Goal: Information Seeking & Learning: Check status

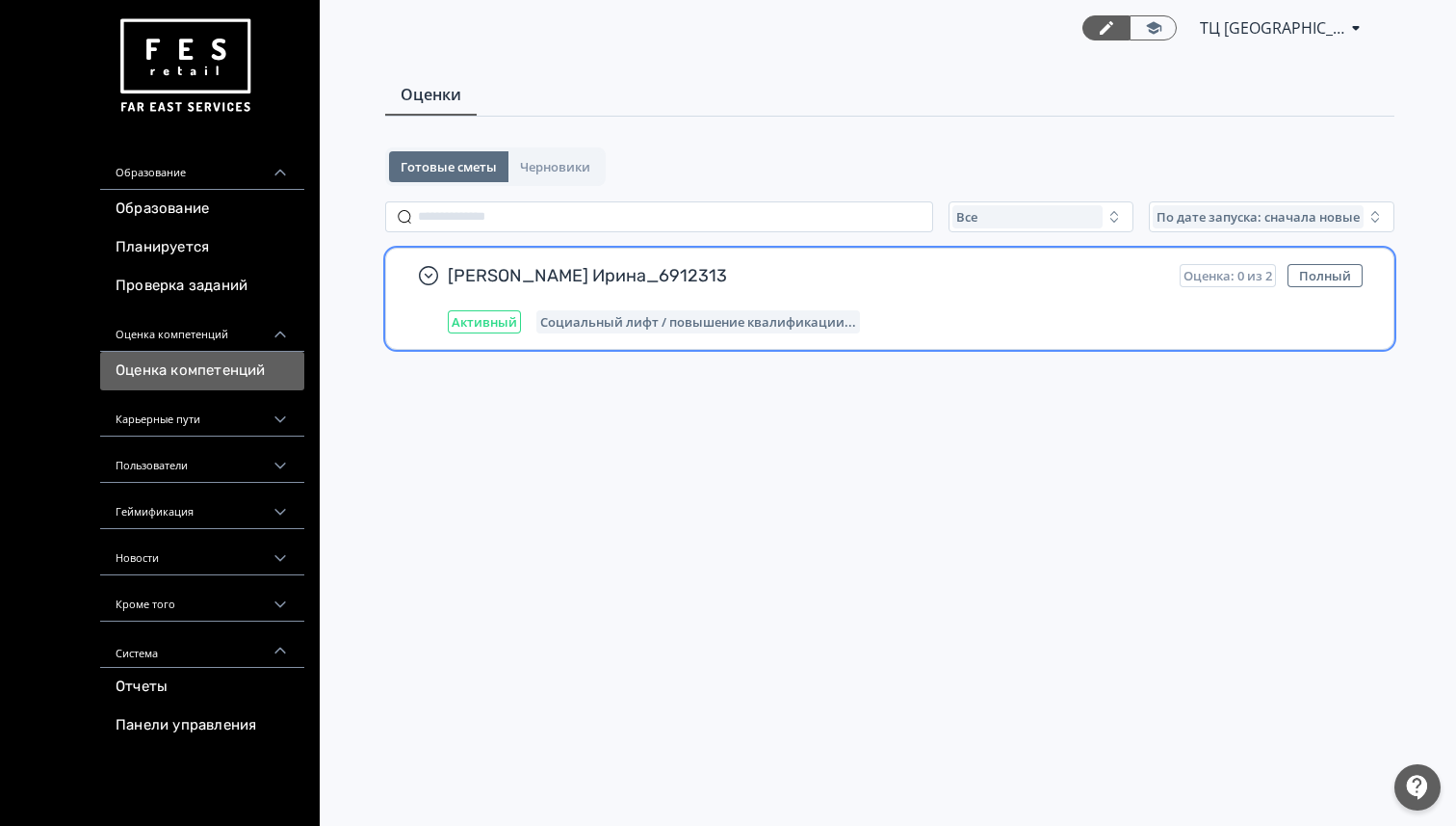
click at [694, 299] on div "[PERSON_NAME] Ирина_6912313 Оценка: 0 из 2 Полный Активный Социальный лифт / по…" at bounding box center [905, 298] width 915 height 70
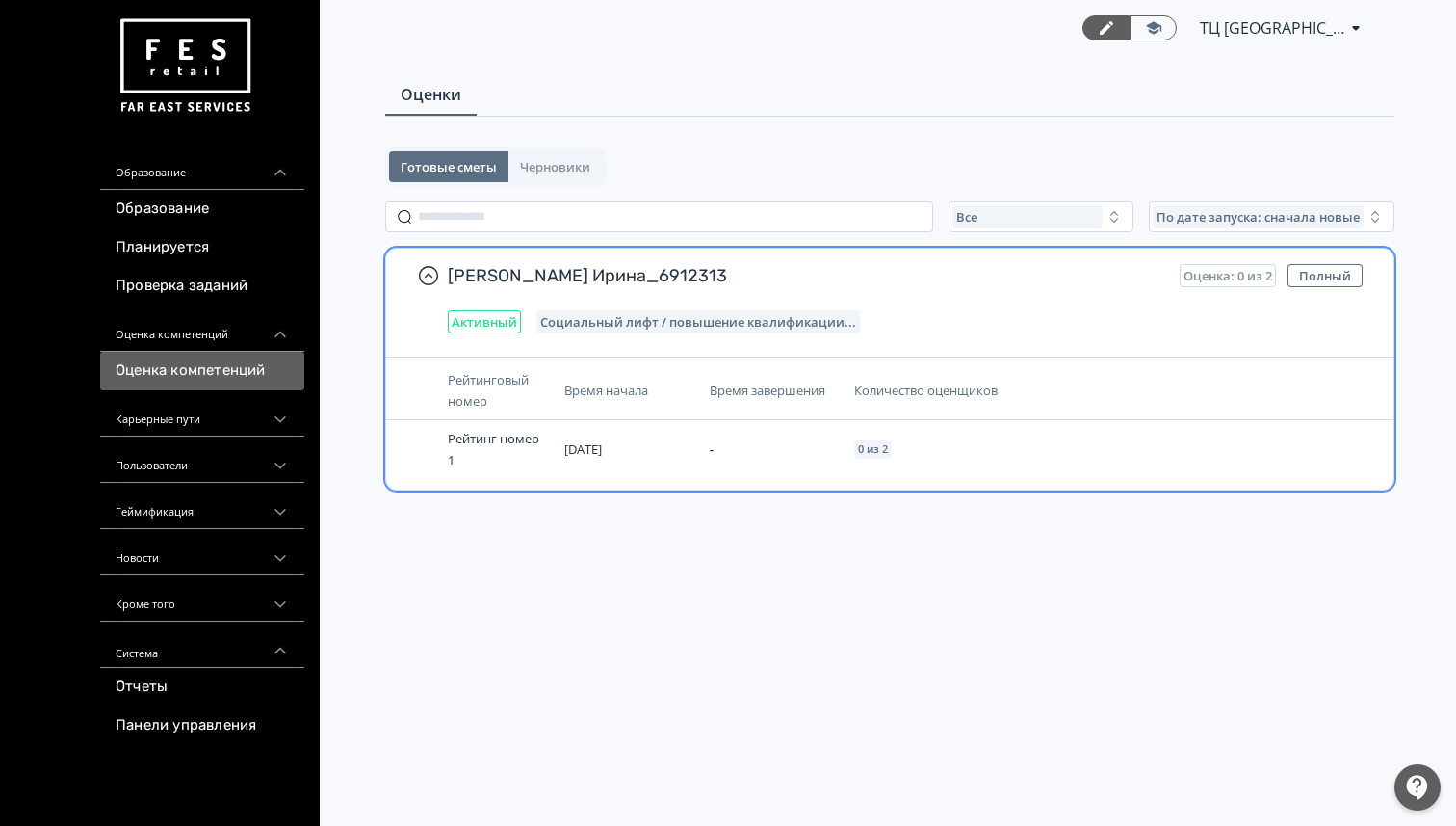
click at [680, 322] on font "Социальный лифт / повышение квалификации..." at bounding box center [698, 322] width 316 height 18
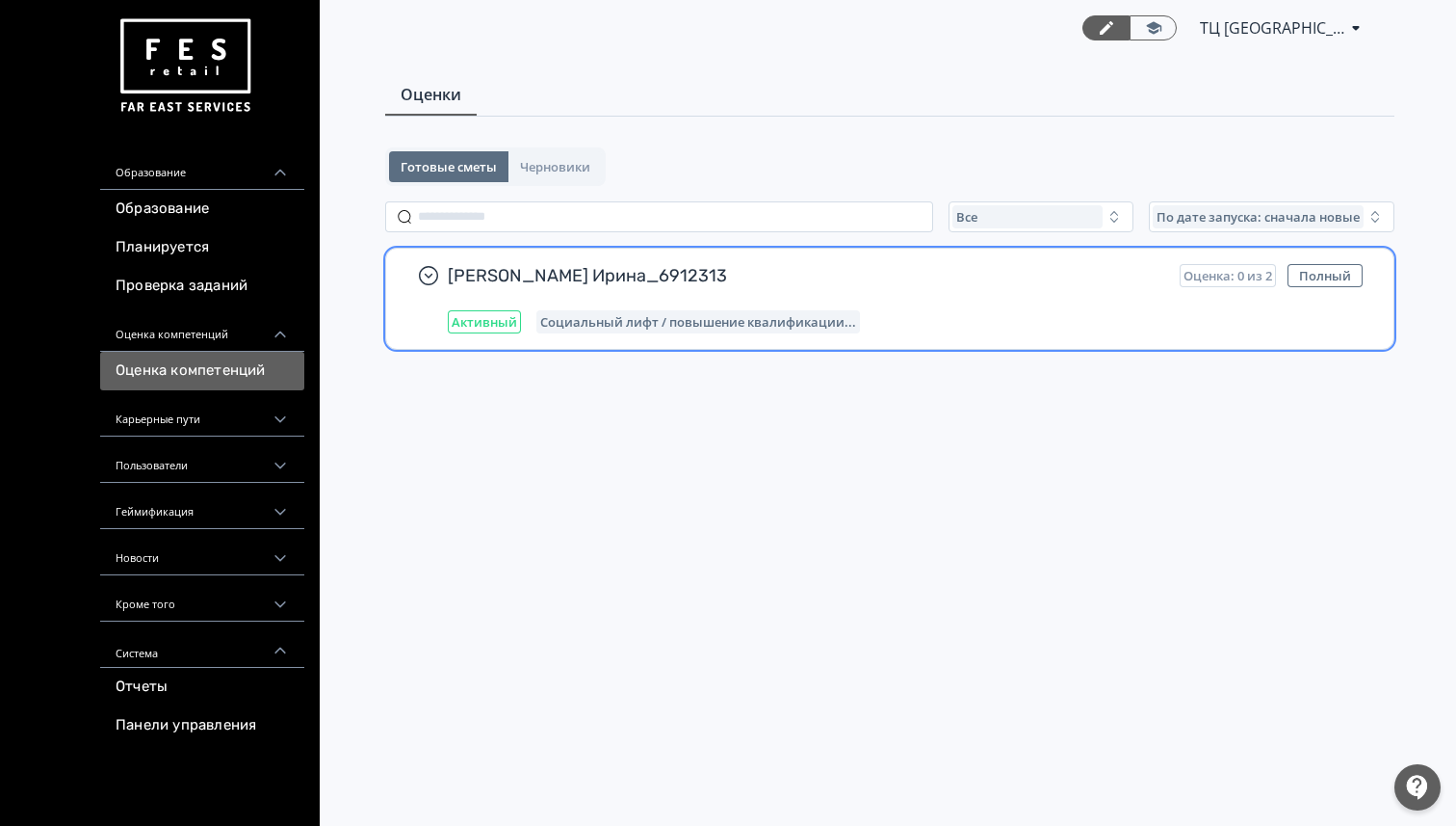
click at [680, 322] on font "Социальный лифт / повышение квалификации..." at bounding box center [698, 322] width 316 height 18
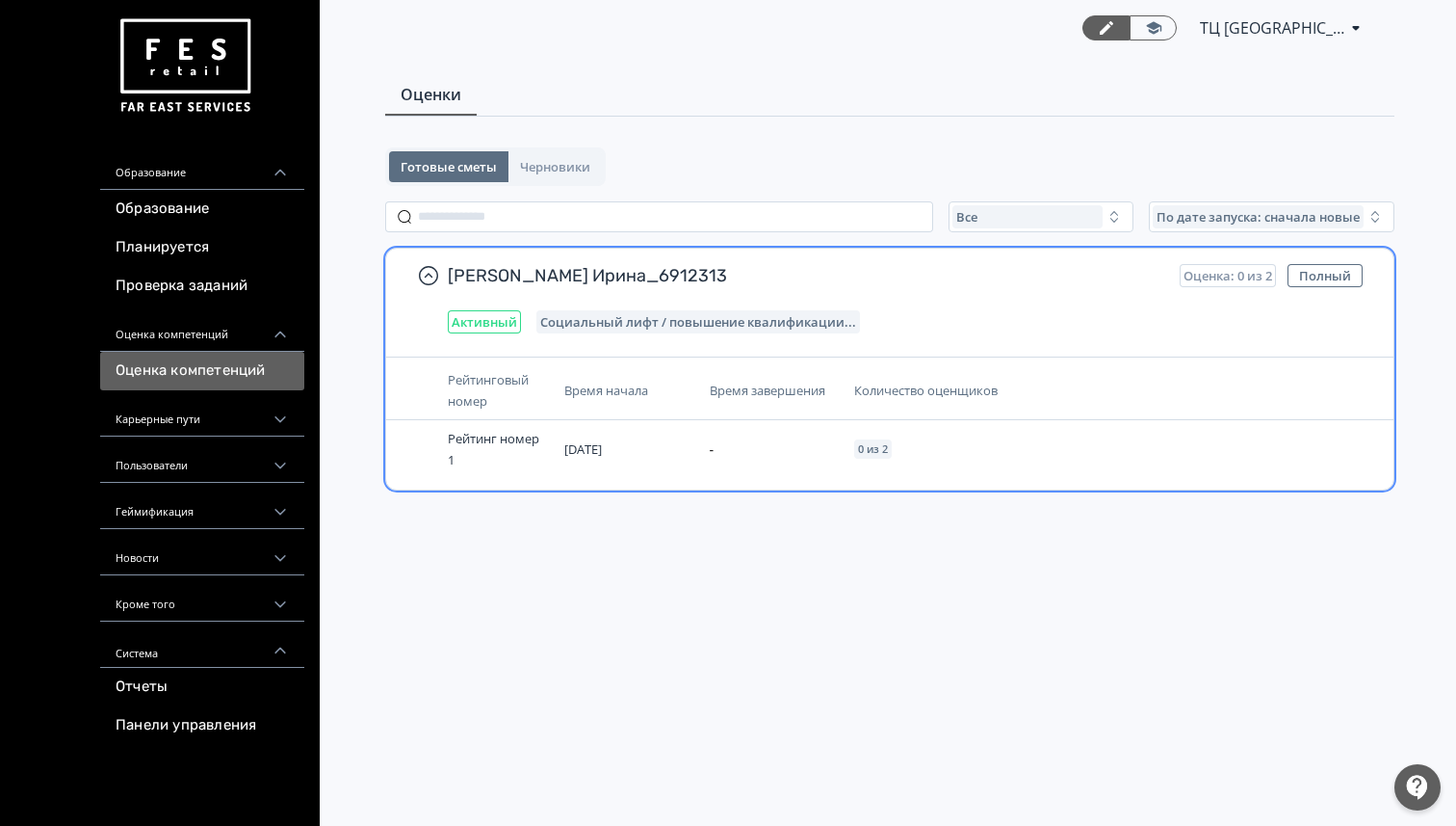
click at [597, 407] on th "Время начала" at bounding box center [629, 390] width 145 height 59
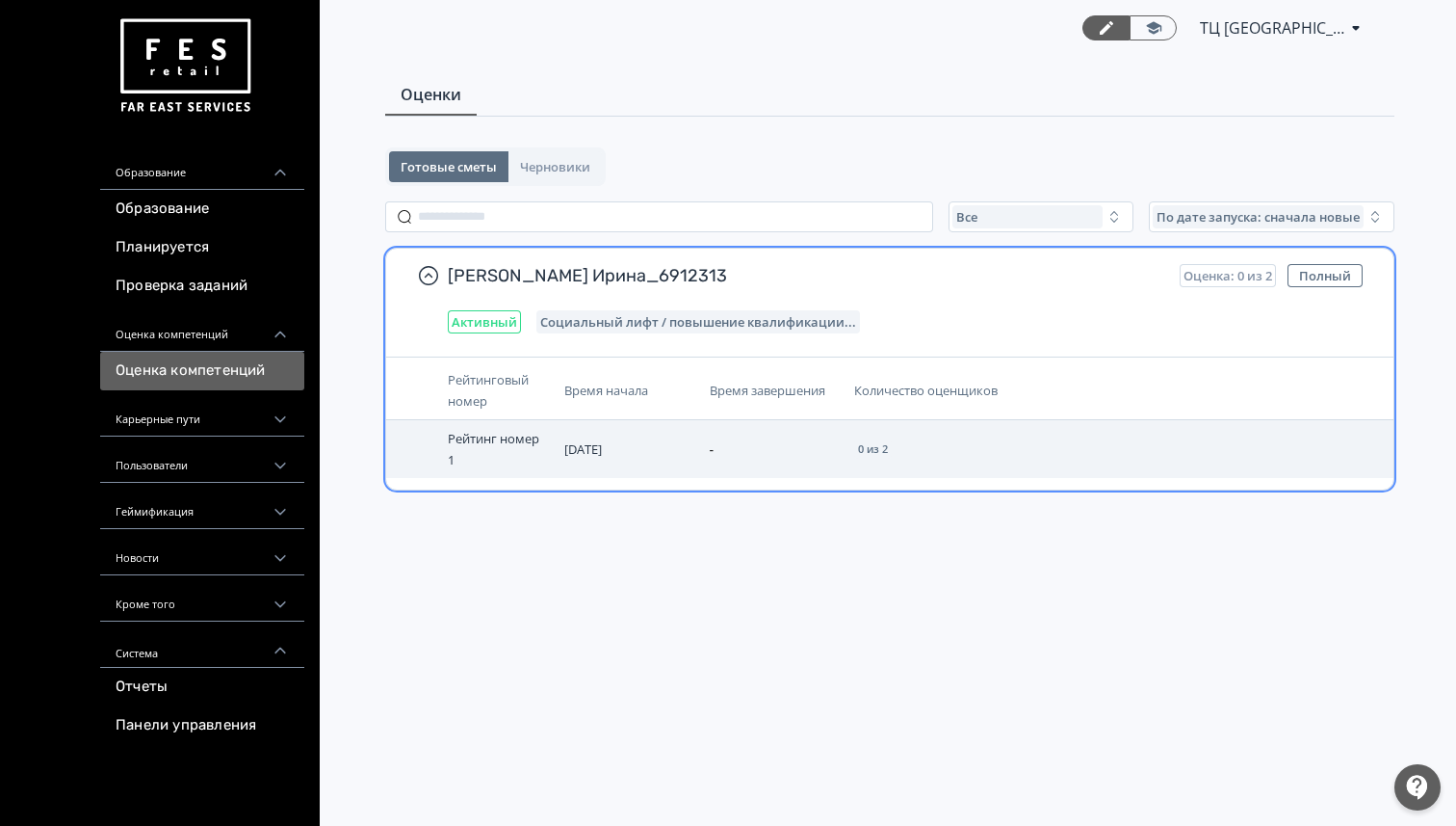
click at [577, 464] on td "[DATE]" at bounding box center [629, 448] width 145 height 58
click at [867, 458] on div "0 из 2" at bounding box center [873, 449] width 37 height 20
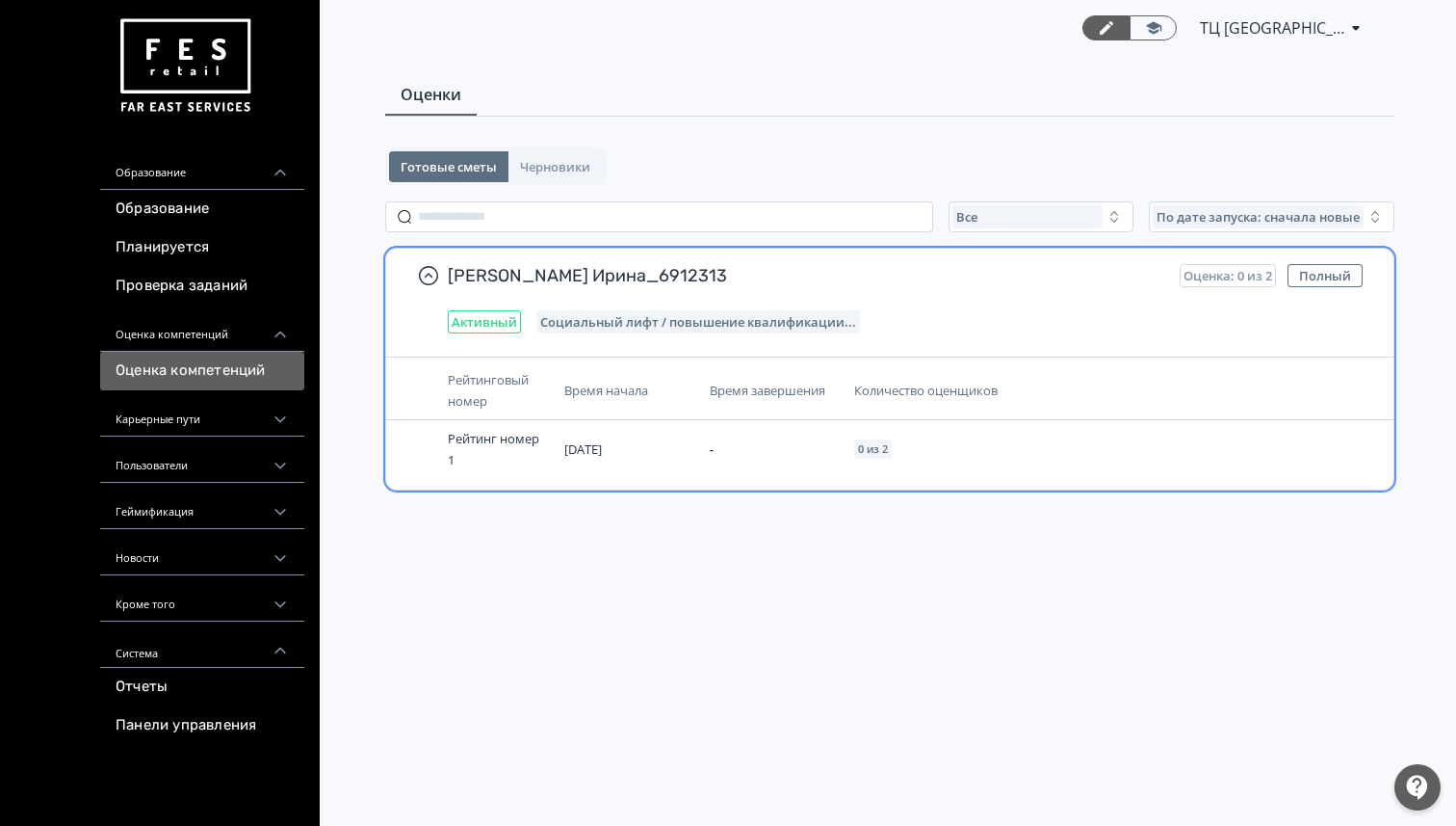
click at [765, 380] on div "Время завершения" at bounding box center [775, 390] width 130 height 22
click at [494, 262] on div "[PERSON_NAME] Ирина_6912313 Оценка: 0 из 2 Полный Активный Социальный лифт / по…" at bounding box center [889, 298] width 1007 height 100
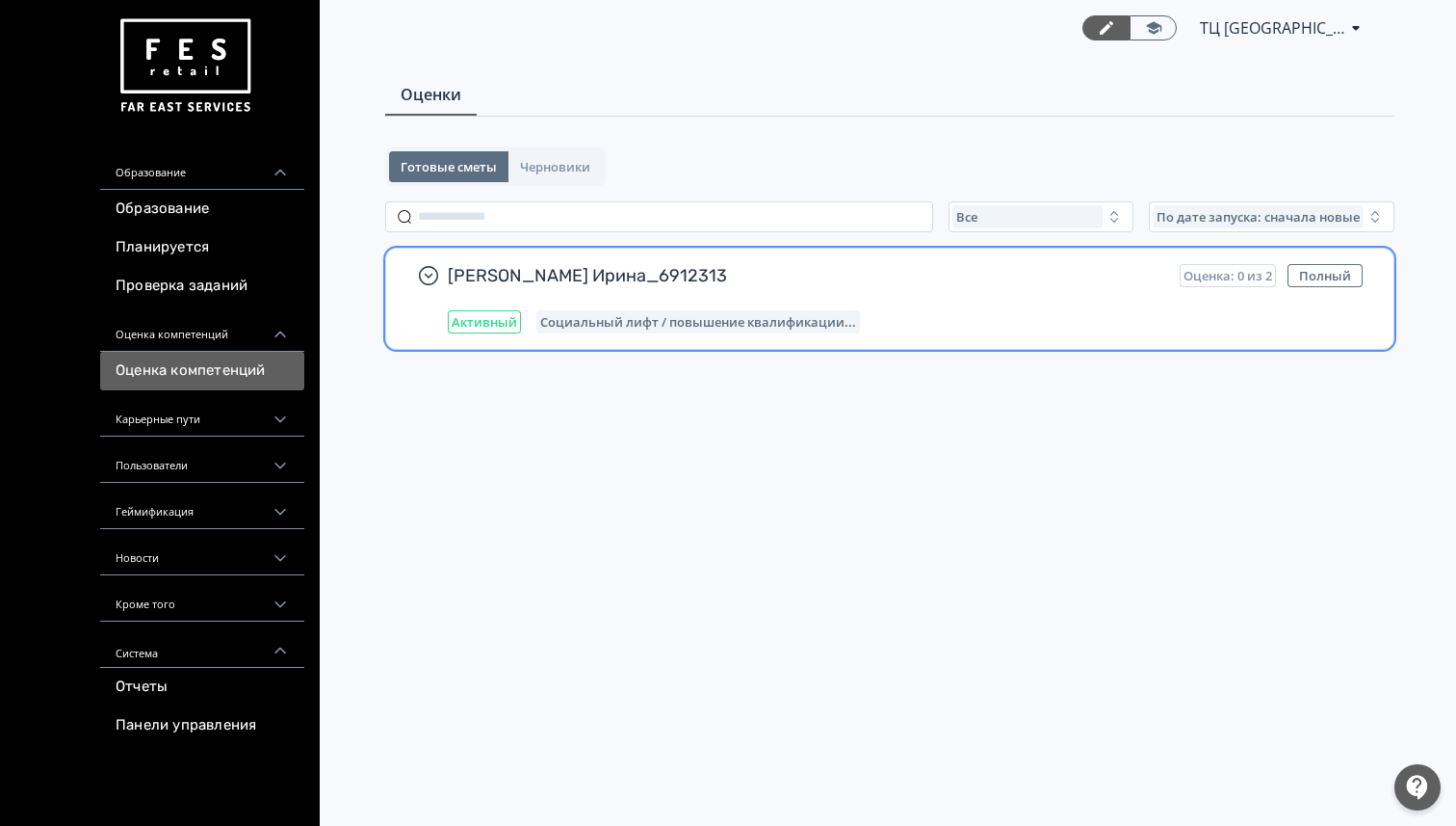
click at [452, 310] on div "Активный" at bounding box center [484, 322] width 74 height 24
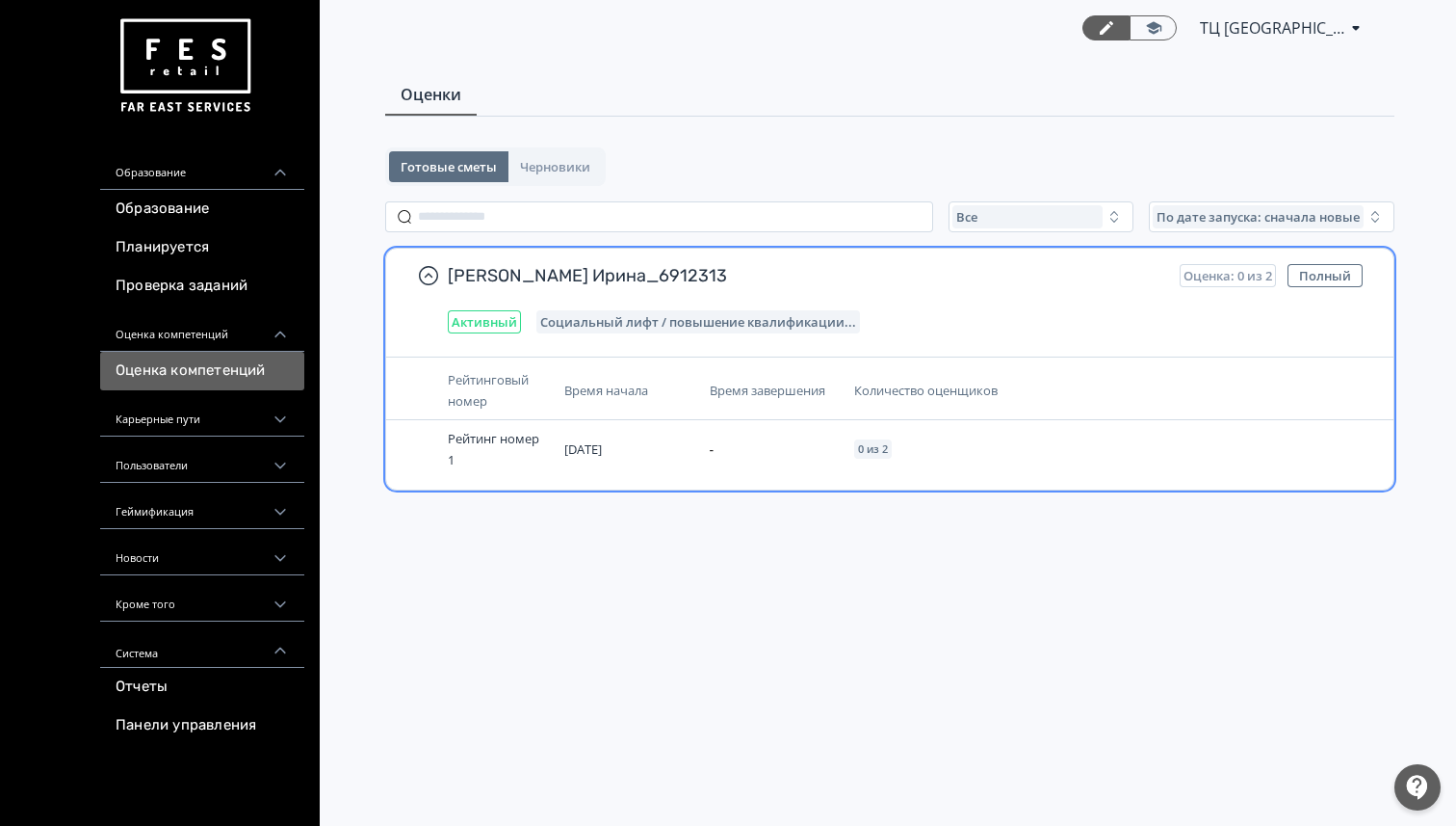
click at [916, 357] on div "Рейтинговый номер Время начала Время завершения Количество оценщиков Рейтинг но…" at bounding box center [889, 423] width 1007 height 133
click at [902, 416] on th "Количество оценщиков" at bounding box center [1015, 390] width 338 height 59
click at [436, 273] on icon "button" at bounding box center [428, 276] width 20 height 20
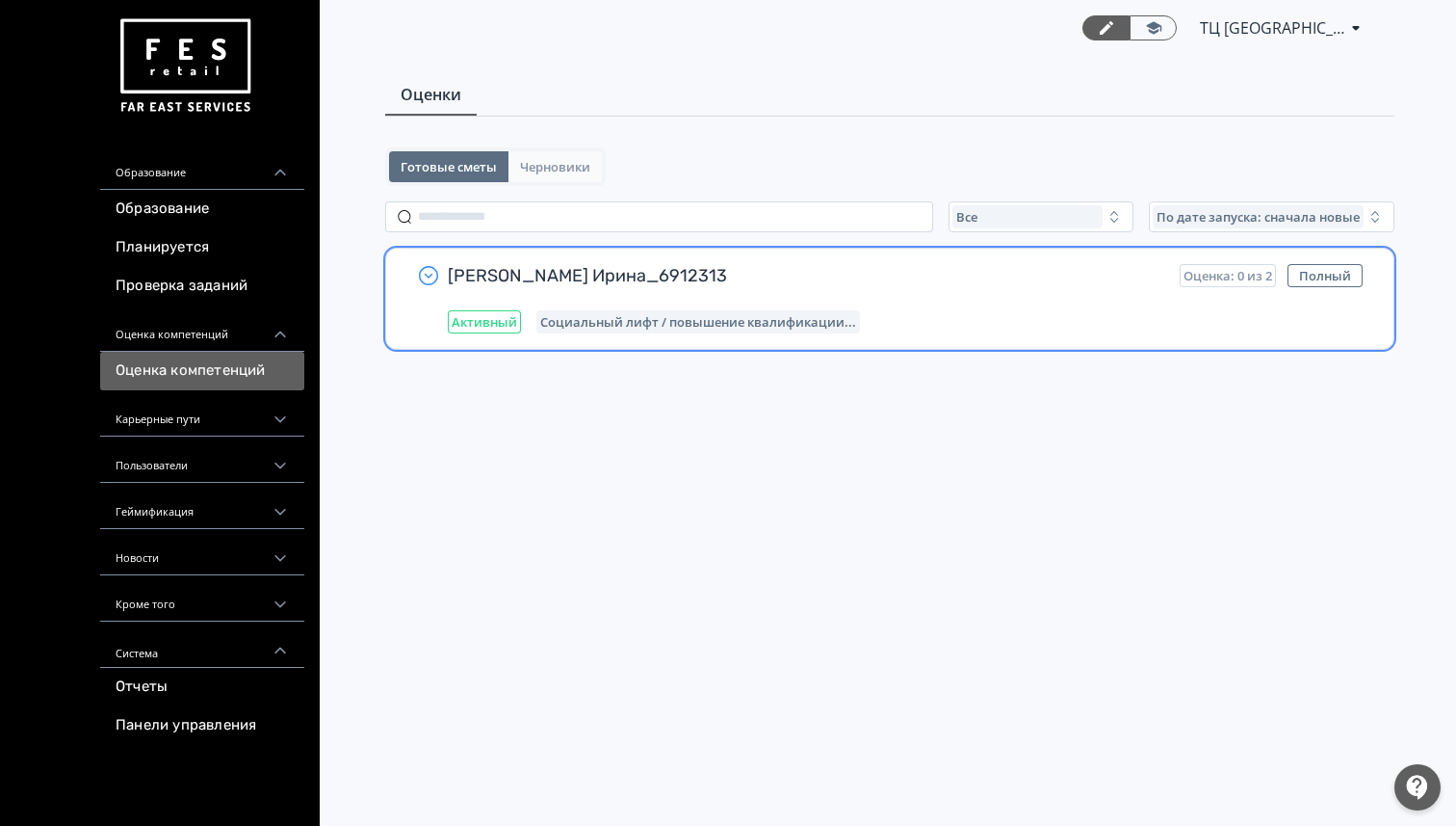
click at [573, 172] on font "Черновики" at bounding box center [555, 167] width 71 height 18
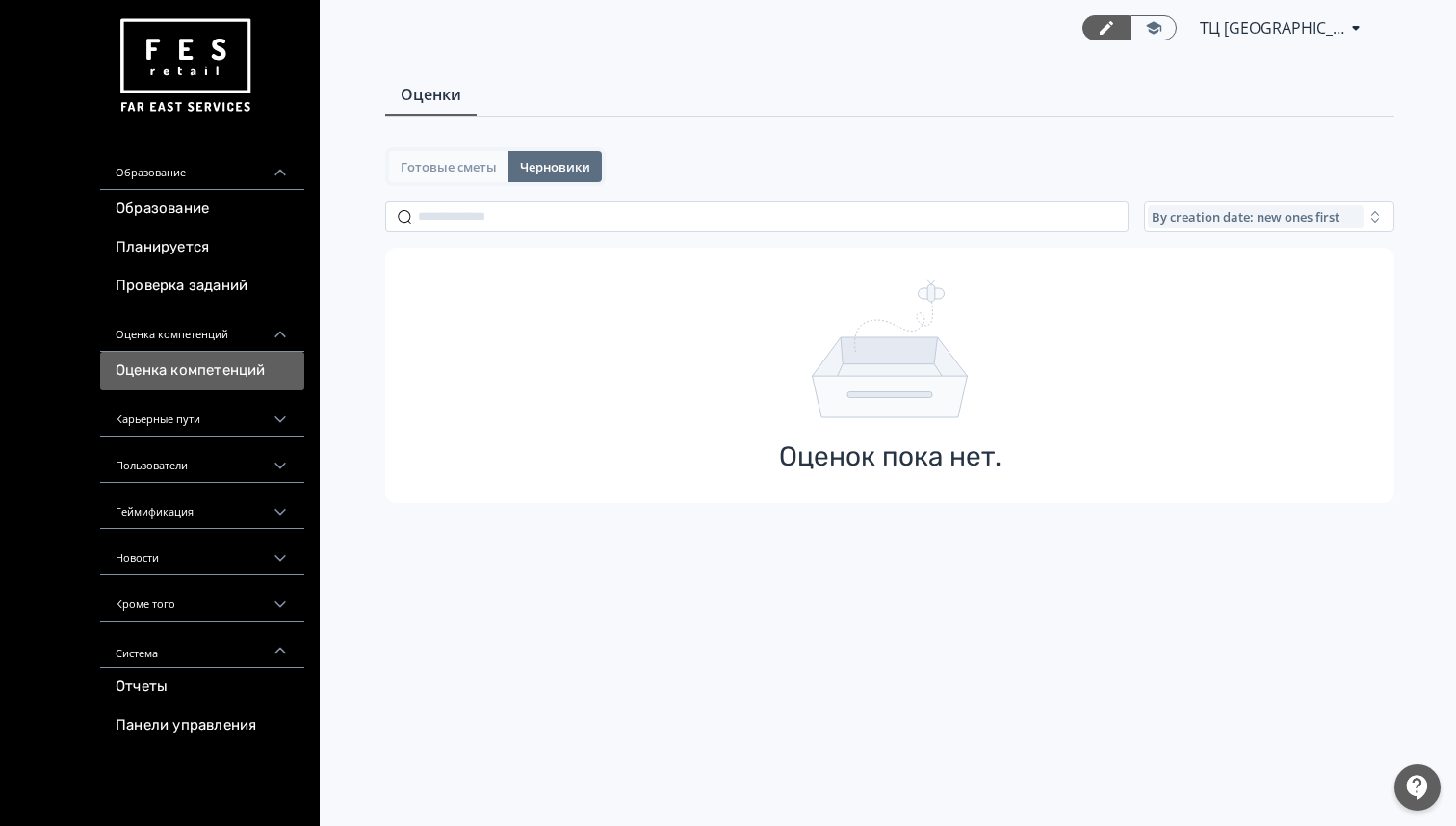
click at [457, 161] on font "Готовые сметы" at bounding box center [449, 167] width 96 height 18
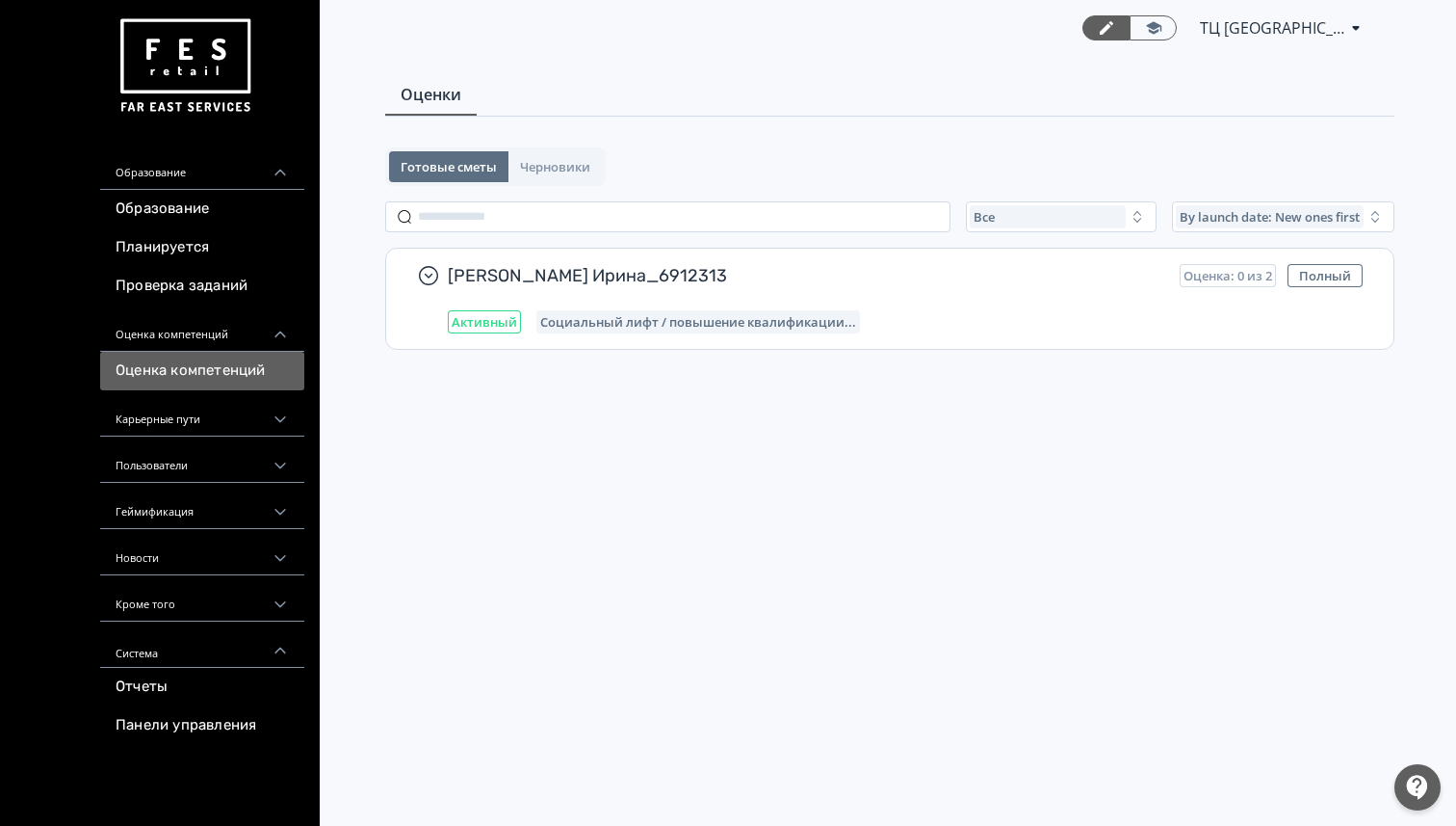
click at [146, 431] on div "Карьерные пути" at bounding box center [202, 413] width 204 height 46
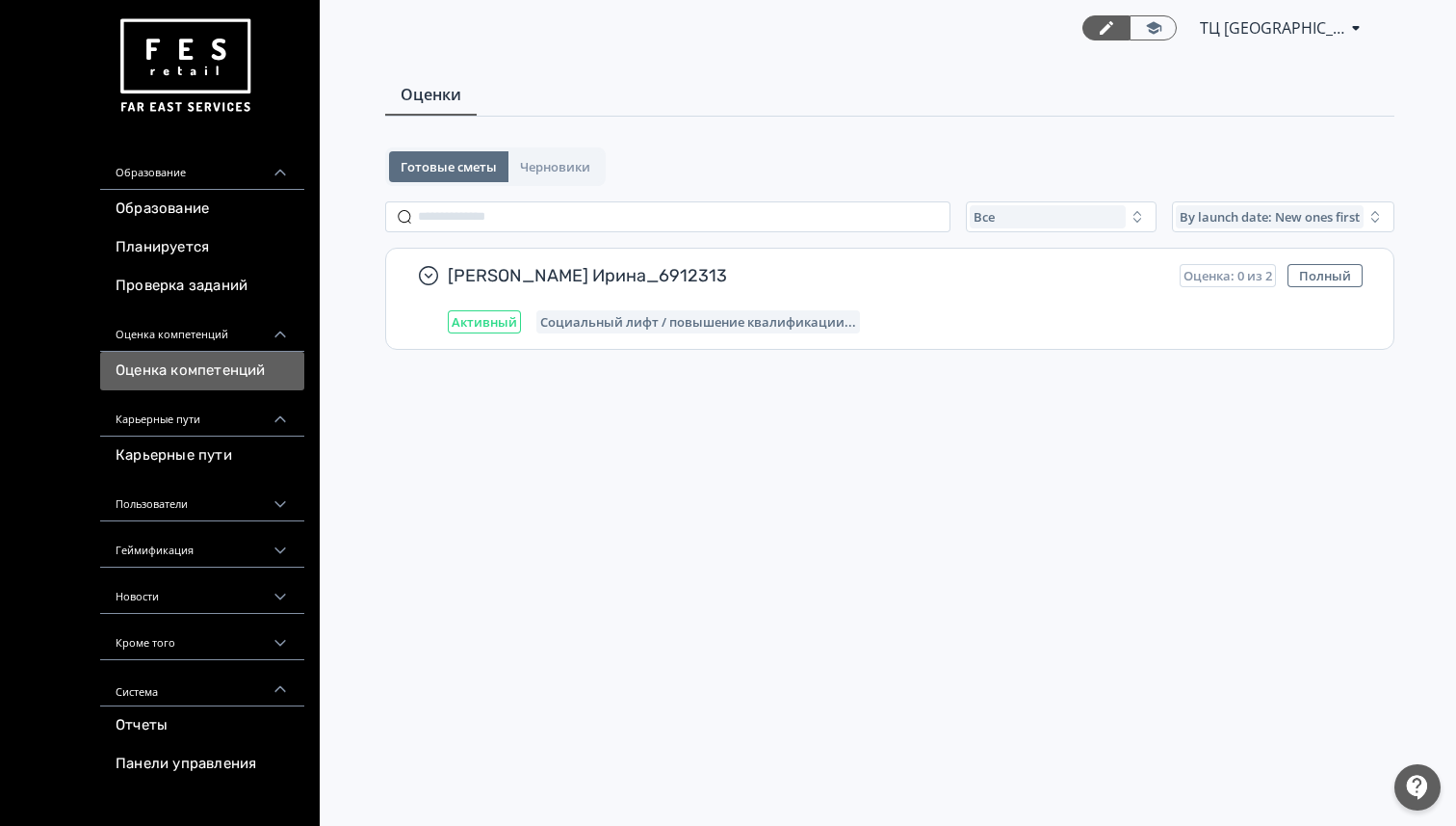
click at [172, 425] on font "Карьерные пути" at bounding box center [158, 418] width 84 height 15
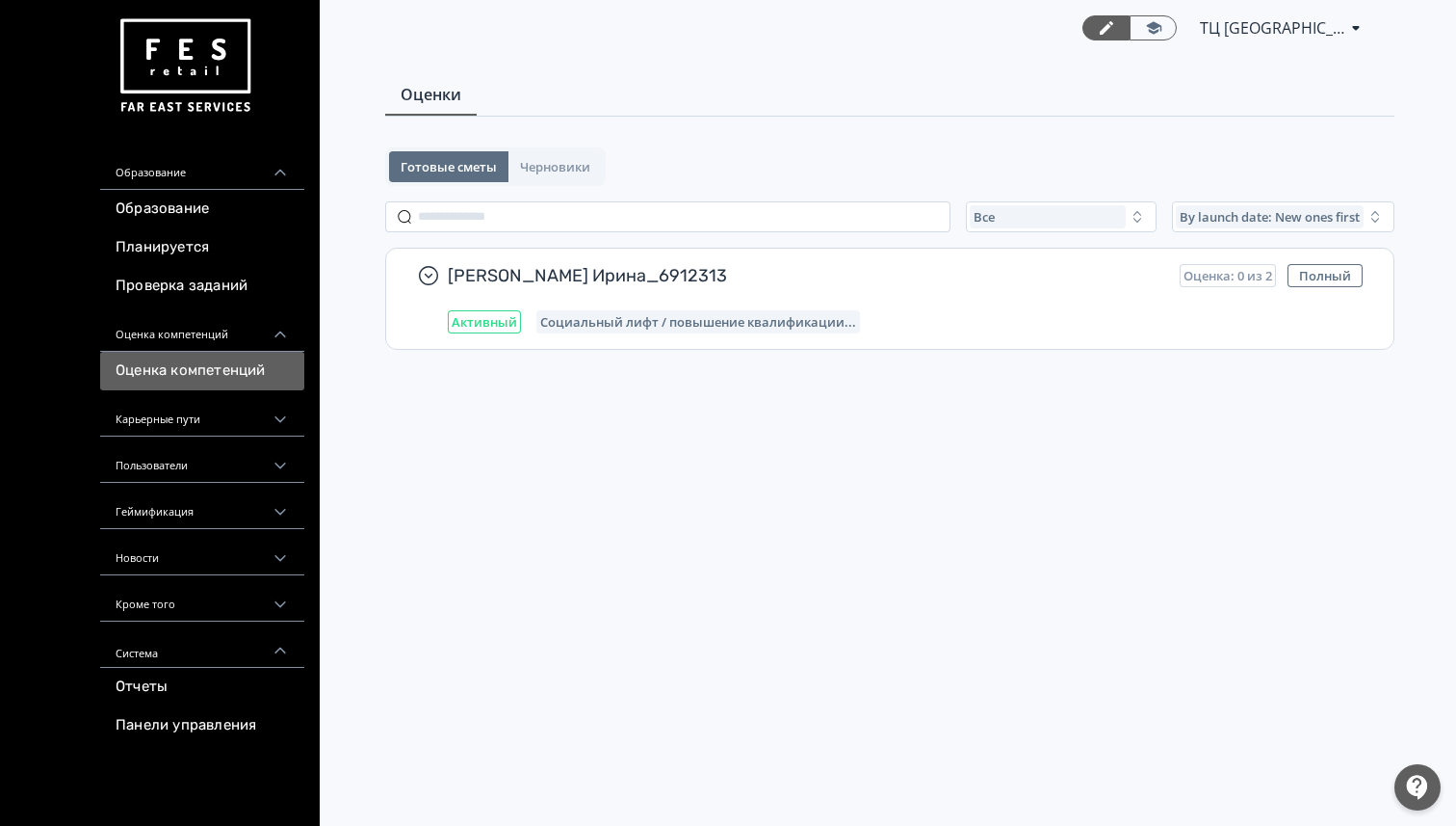
click at [153, 459] on font "Пользователи" at bounding box center [152, 465] width 73 height 15
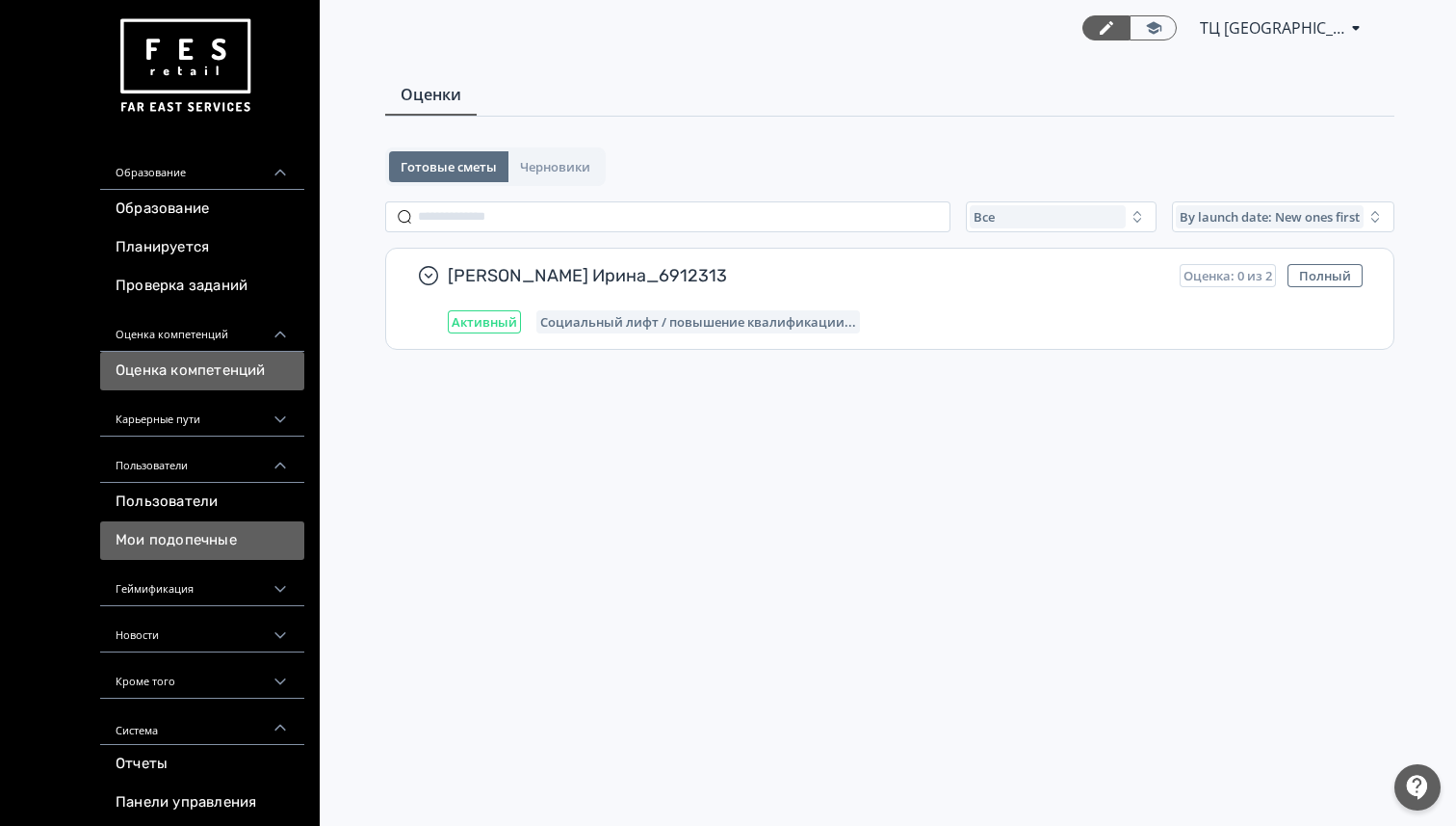
click at [147, 534] on font "Мои подопечные" at bounding box center [176, 540] width 122 height 18
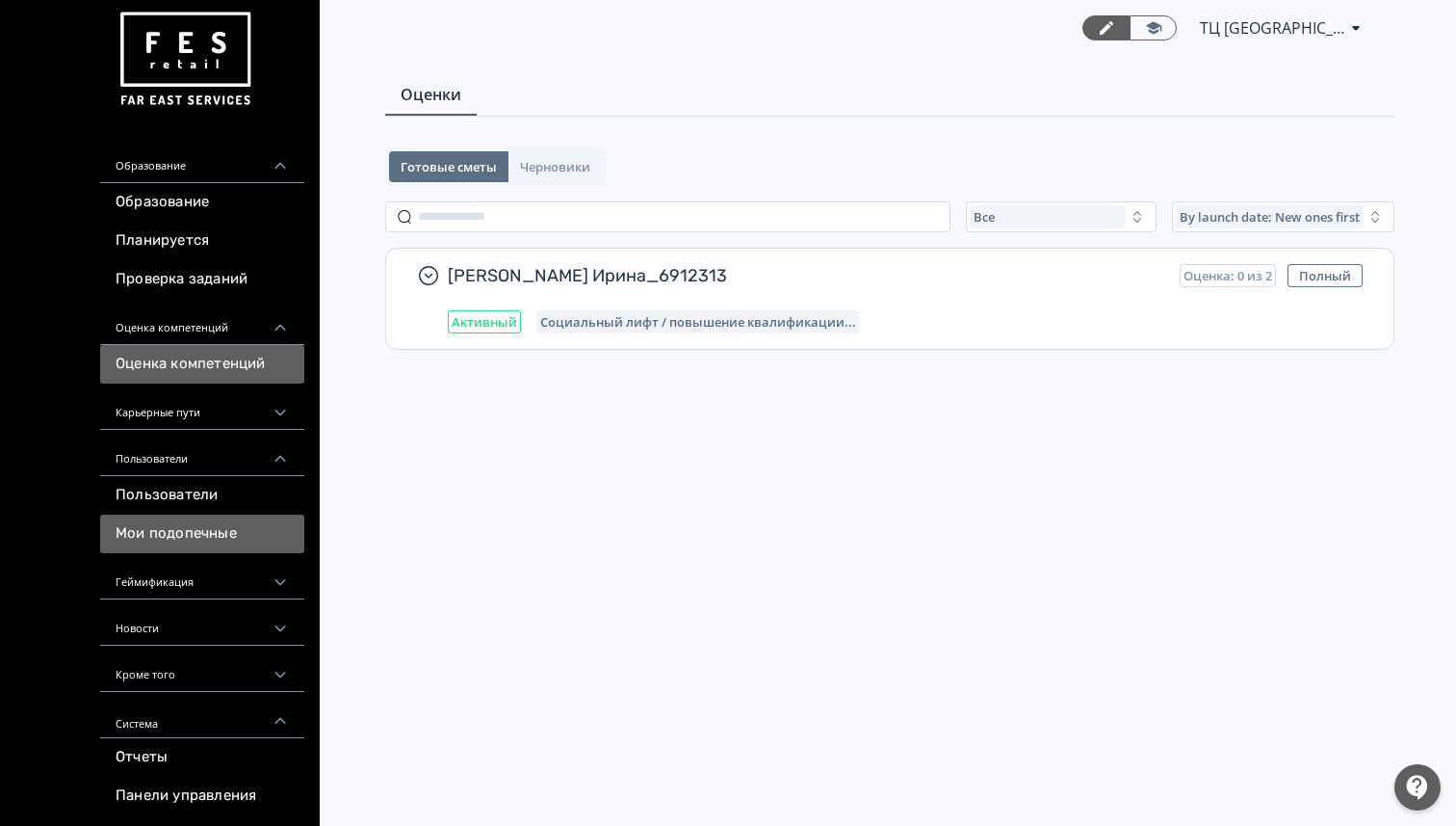
scroll to position [8, 0]
